Goal: Book appointment/travel/reservation

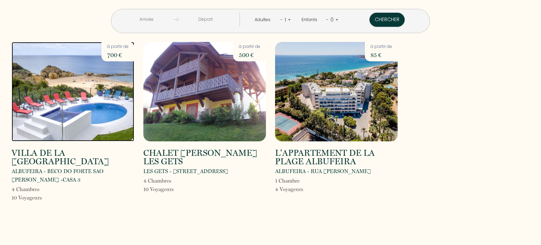
click at [93, 101] on img at bounding box center [73, 91] width 123 height 99
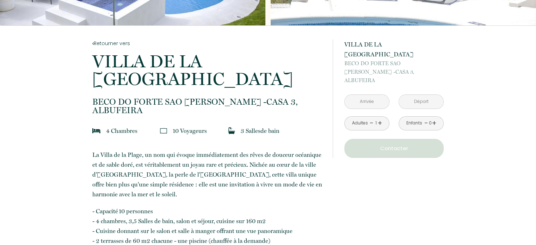
scroll to position [141, 0]
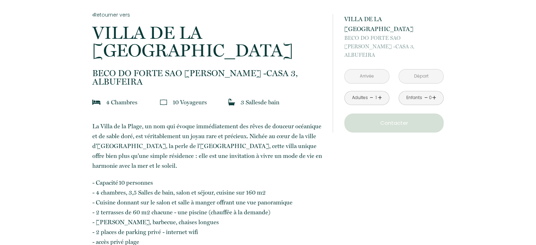
click at [374, 69] on input "text" at bounding box center [366, 76] width 44 height 14
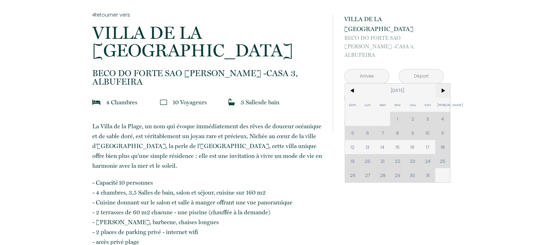
click at [443, 83] on span ">" at bounding box center [442, 90] width 15 height 14
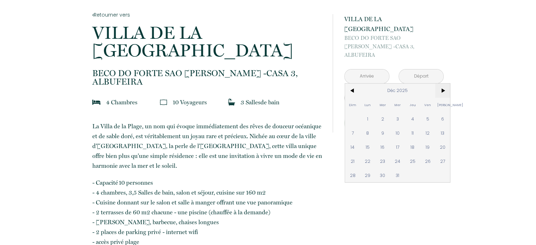
click at [443, 83] on span ">" at bounding box center [442, 90] width 15 height 14
click at [413, 154] on span "21" at bounding box center [412, 161] width 15 height 14
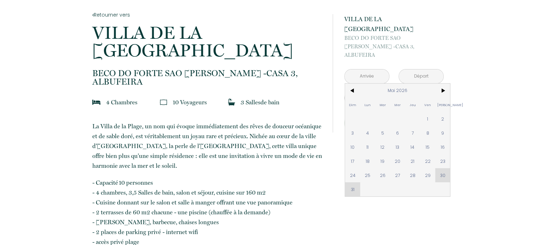
type input "Jeu 21 Mai 2026"
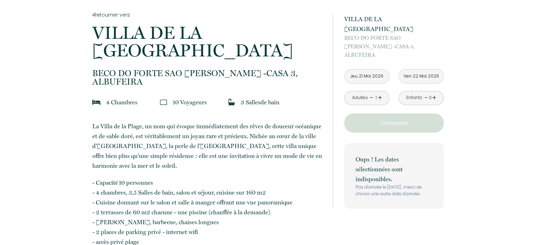
click at [365, 155] on p "Oups ! Les dates sélectionnées sont indisponibles." at bounding box center [393, 169] width 77 height 30
click at [424, 69] on input "Ven 22 Mai 2026" at bounding box center [421, 76] width 44 height 14
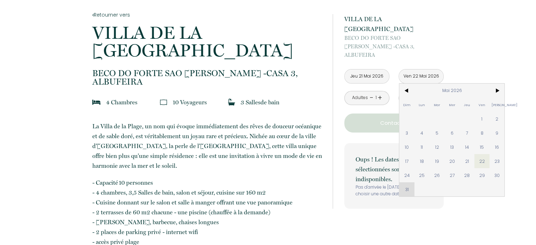
click at [417, 69] on input "Ven 22 Mai 2026" at bounding box center [421, 76] width 44 height 14
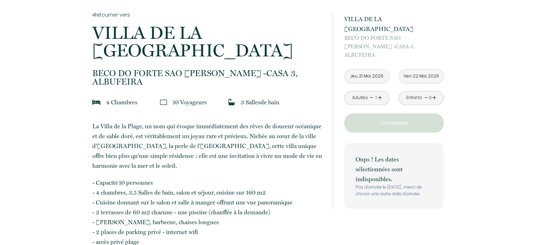
click at [417, 69] on input "Ven 22 Mai 2026" at bounding box center [421, 76] width 44 height 14
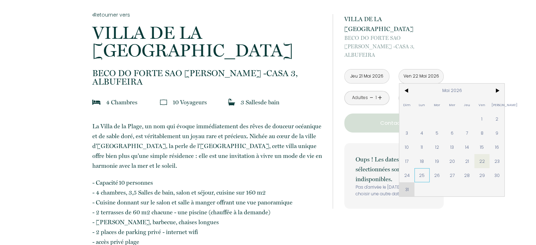
click at [421, 168] on span "25" at bounding box center [421, 175] width 15 height 14
type input "Lun 25 Mai 2026"
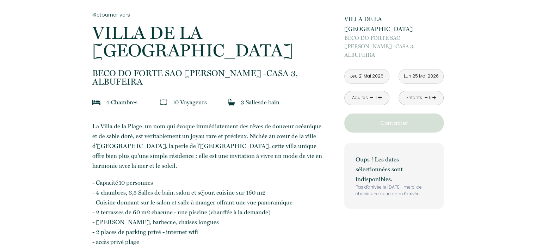
click at [395, 119] on p "Contacter" at bounding box center [393, 123] width 94 height 8
click at [379, 92] on link "+" at bounding box center [379, 97] width 4 height 11
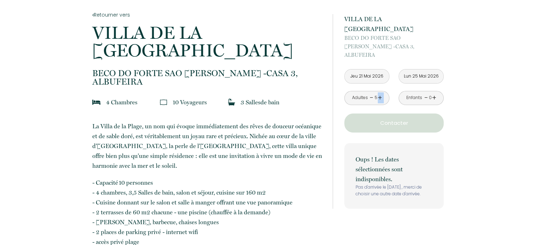
click at [379, 92] on link "+" at bounding box center [379, 97] width 4 height 11
click at [386, 119] on p "Contacter" at bounding box center [393, 123] width 94 height 8
drag, startPoint x: 485, startPoint y: 50, endPoint x: 482, endPoint y: 42, distance: 8.9
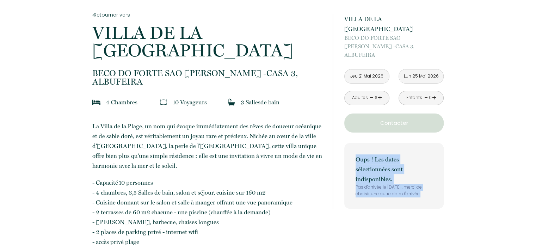
drag, startPoint x: 422, startPoint y: 178, endPoint x: 354, endPoint y: 141, distance: 77.4
click at [354, 143] on div "Oups ! Les dates sélectionnées sont indisponibles. Pas d'arrivée le [DATE] , me…" at bounding box center [393, 175] width 99 height 65
